Goal: Complete application form

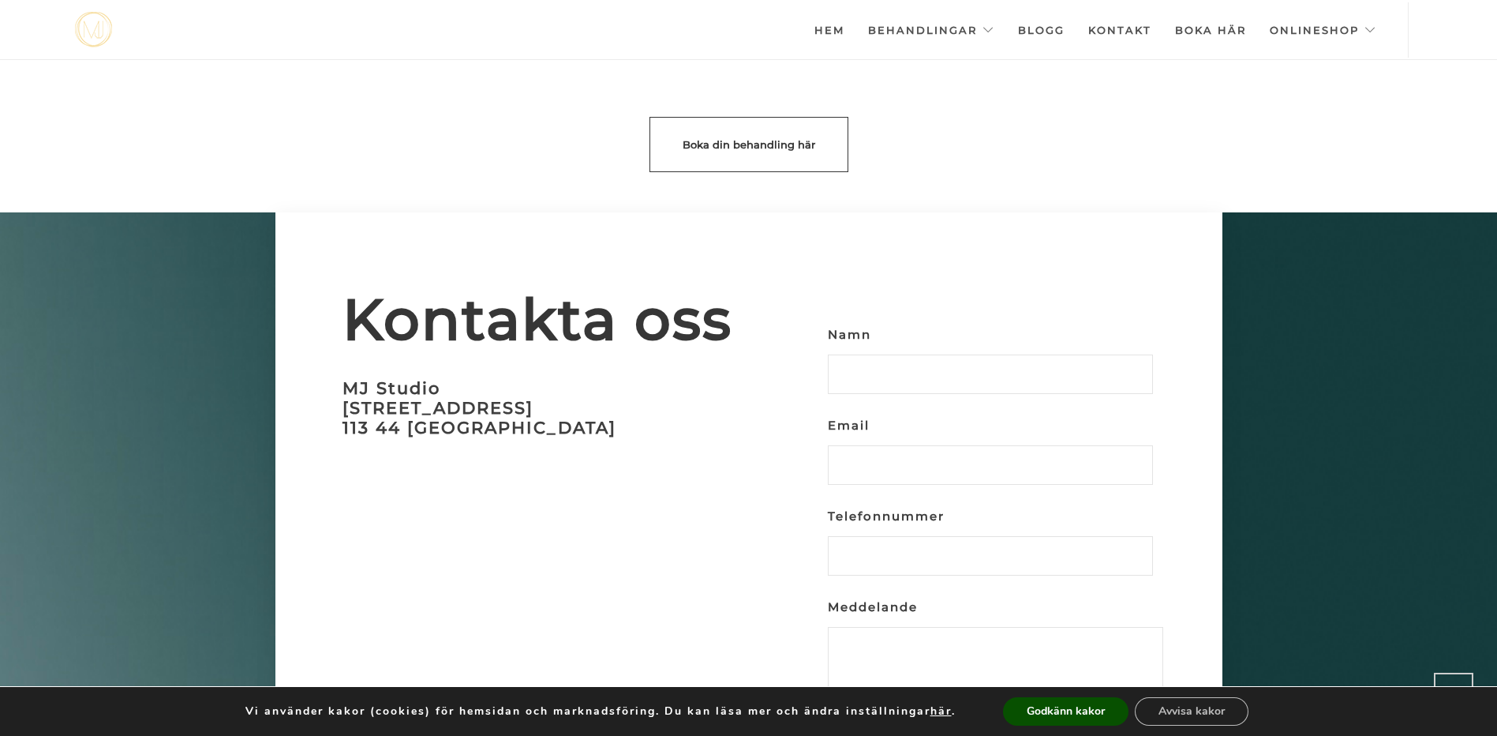
scroll to position [4698, 0]
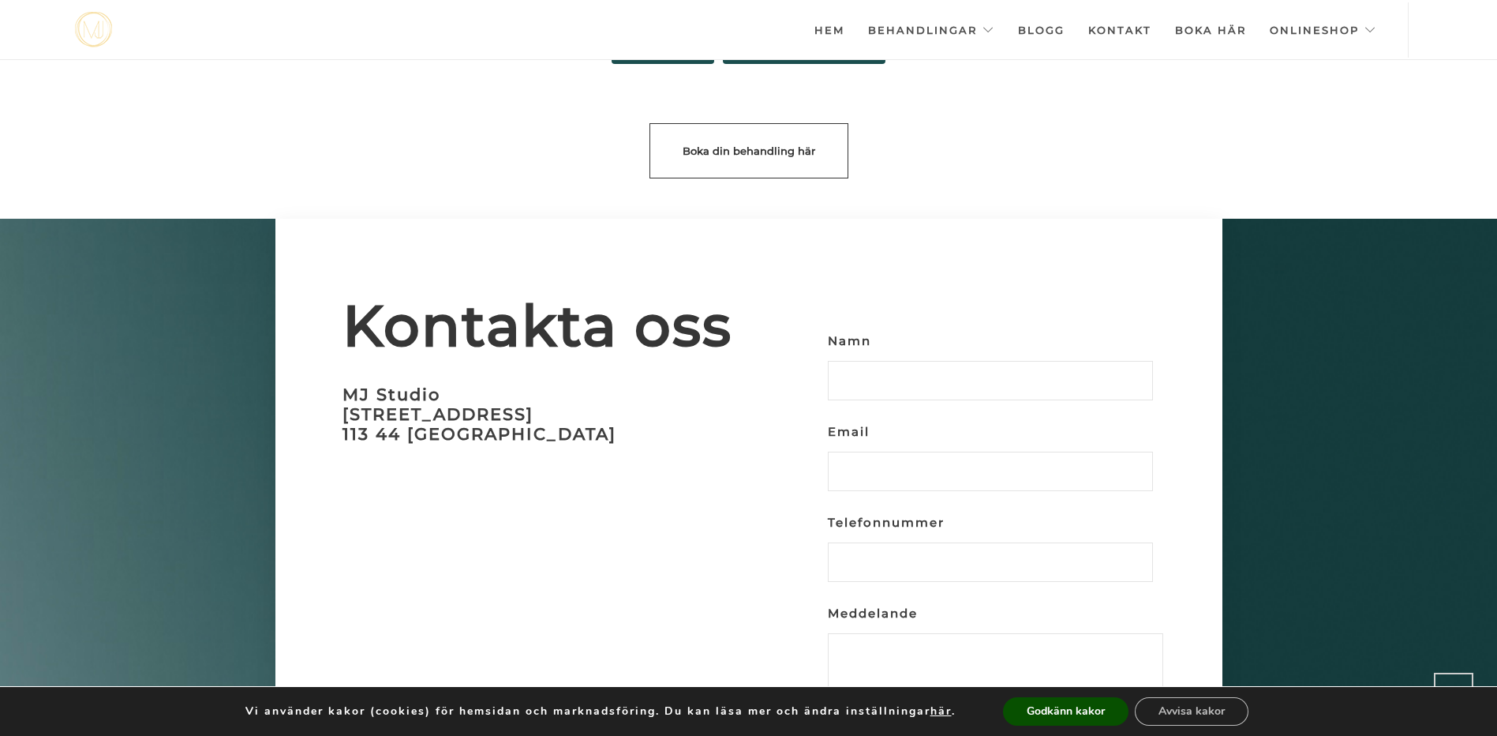
click at [924, 361] on input "Namn" at bounding box center [990, 380] width 325 height 39
type input "[PERSON_NAME]"
click at [938, 452] on input "Email" at bounding box center [990, 471] width 325 height 39
type input "[PERSON_NAME][EMAIL_ADDRESS][DOMAIN_NAME]"
click at [907, 544] on input "Telefonnummer" at bounding box center [990, 561] width 325 height 39
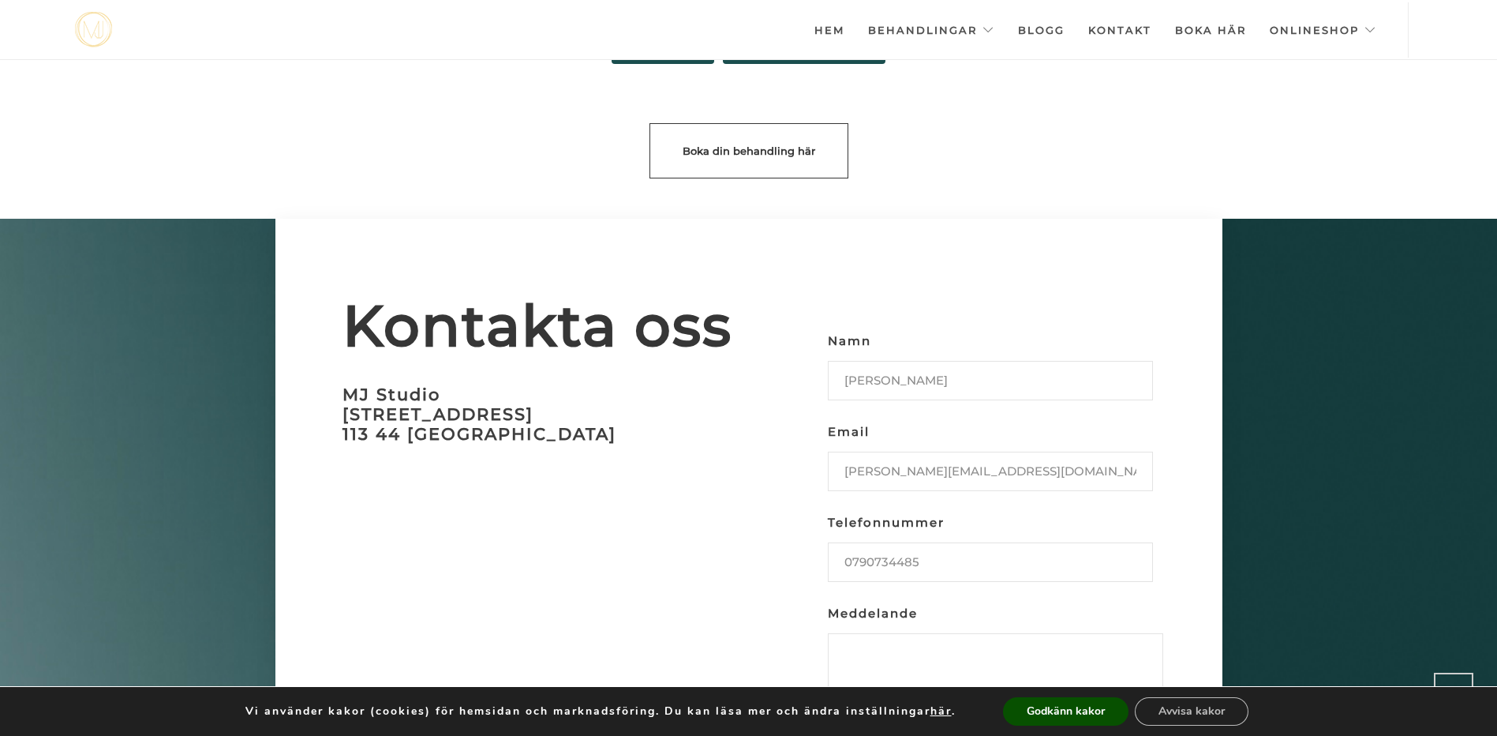
type input "0790734485"
click at [920, 645] on textarea "Meddelande" at bounding box center [995, 680] width 335 height 95
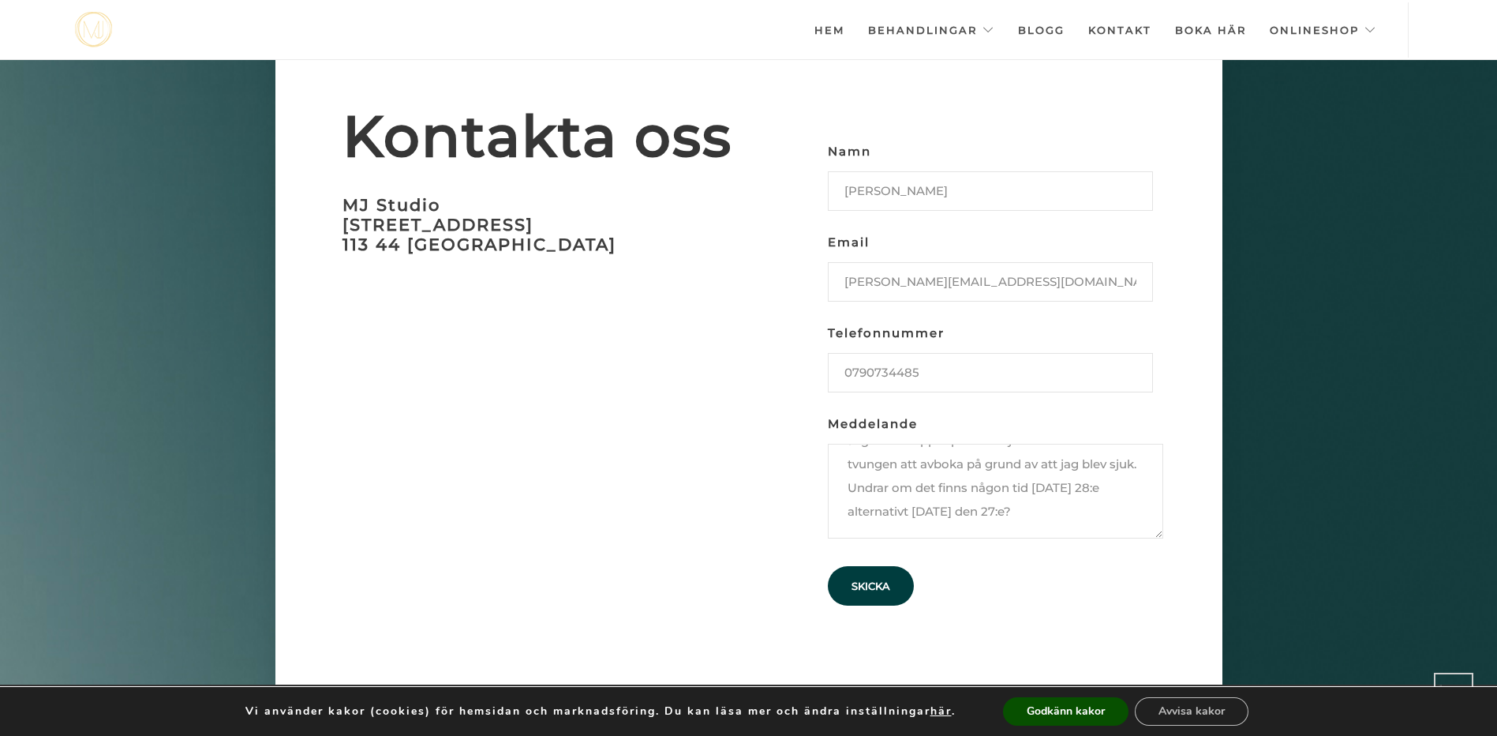
scroll to position [4944, 0]
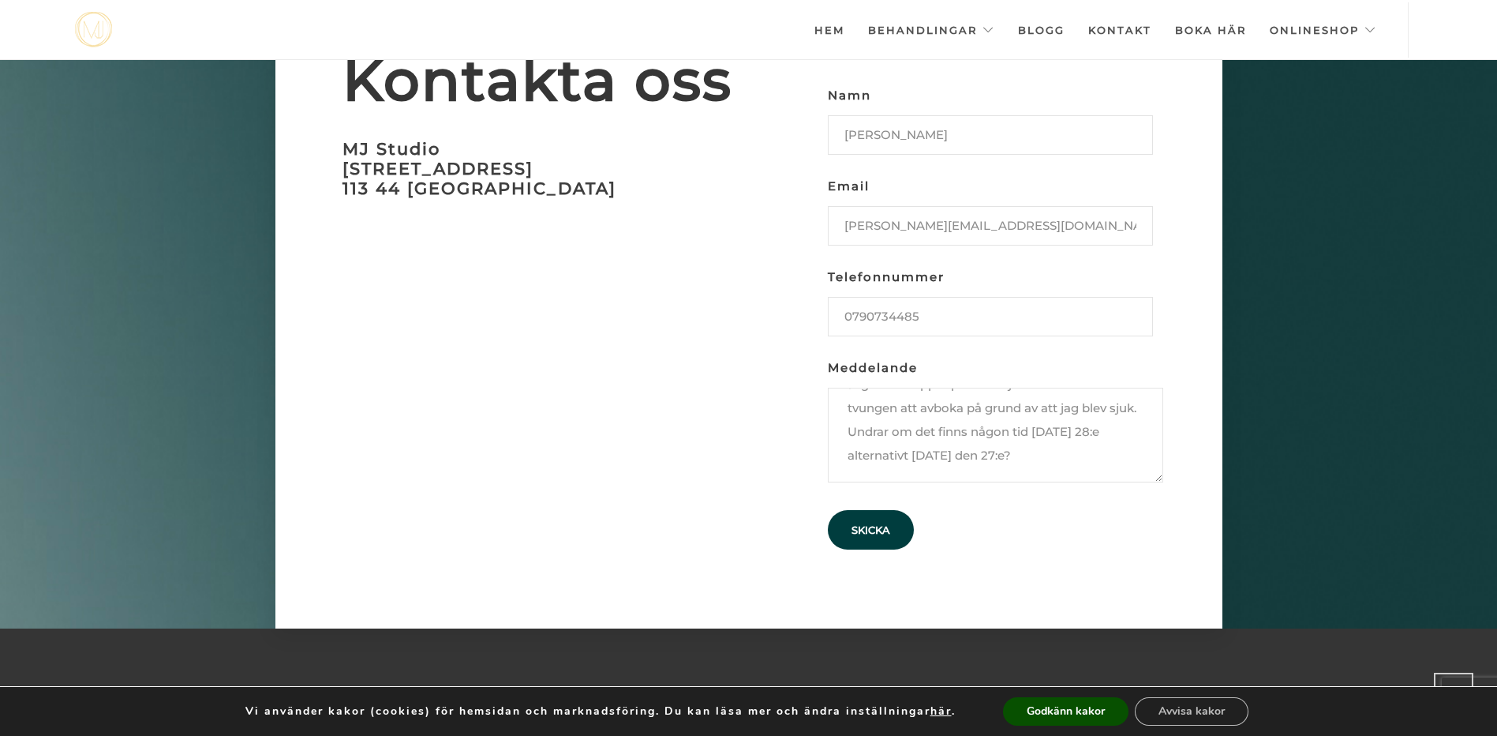
type textarea "Hej, Jag hade nappat på ett erbjudande men var tvungen att avboka på grund av a…"
click at [859, 510] on input "Skicka" at bounding box center [871, 529] width 86 height 39
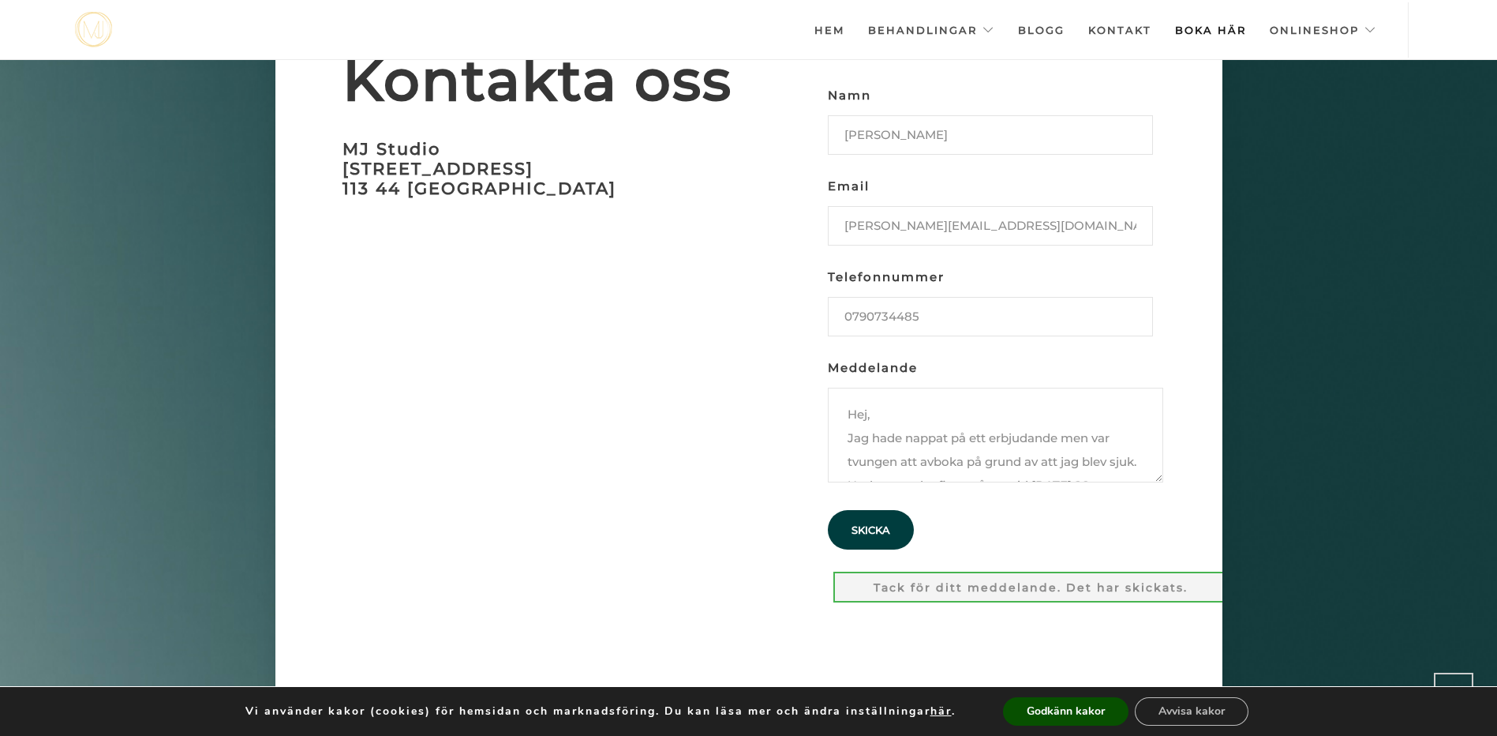
click at [1203, 29] on link "Boka här" at bounding box center [1210, 29] width 71 height 55
